Goal: Find specific page/section: Find specific page/section

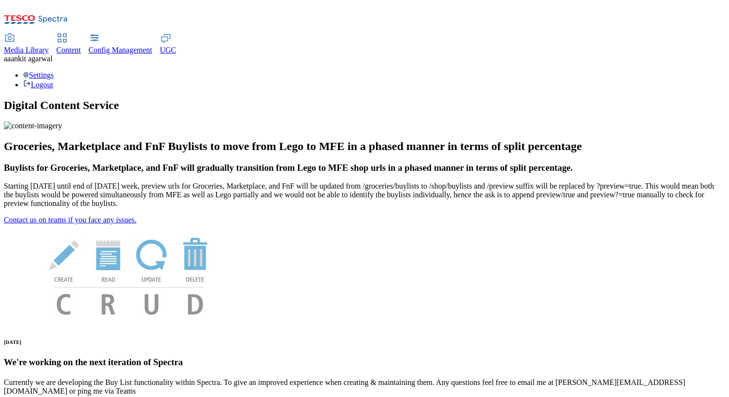
click at [53, 54] on span "[PERSON_NAME]" at bounding box center [32, 58] width 42 height 8
click at [706, 71] on div "Settings Logout" at bounding box center [364, 80] width 721 height 18
click at [54, 71] on link "Settings" at bounding box center [38, 75] width 31 height 8
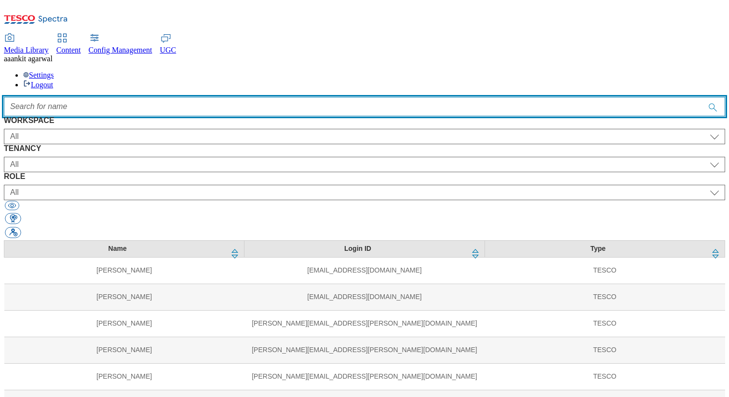
click at [278, 97] on input "Accessible label text" at bounding box center [364, 106] width 721 height 19
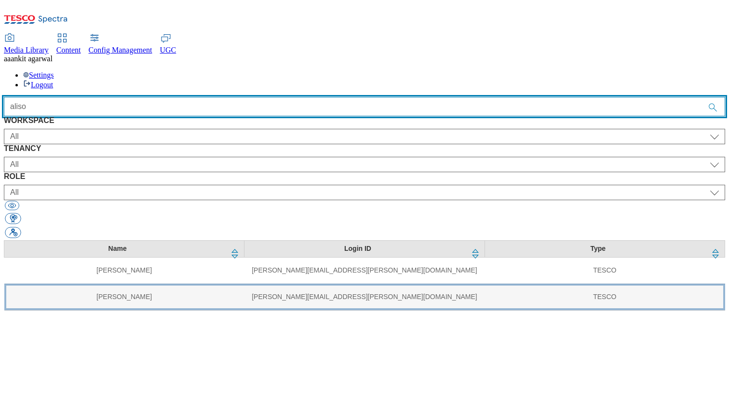
type input "aliso"
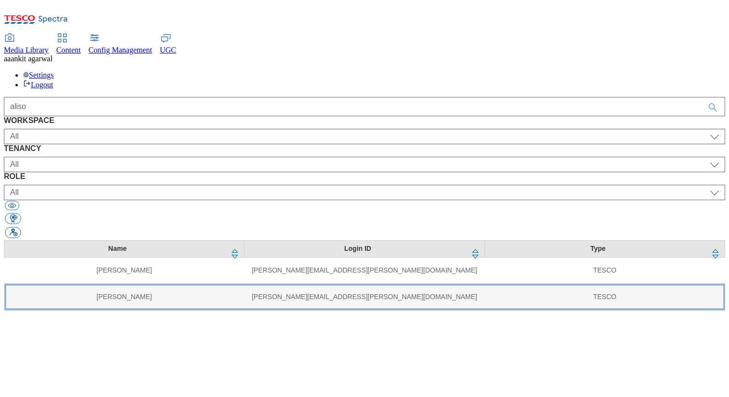
click at [263, 284] on td "[PERSON_NAME][EMAIL_ADDRESS][PERSON_NAME][DOMAIN_NAME]" at bounding box center [365, 297] width 240 height 27
